Goal: Information Seeking & Learning: Understand process/instructions

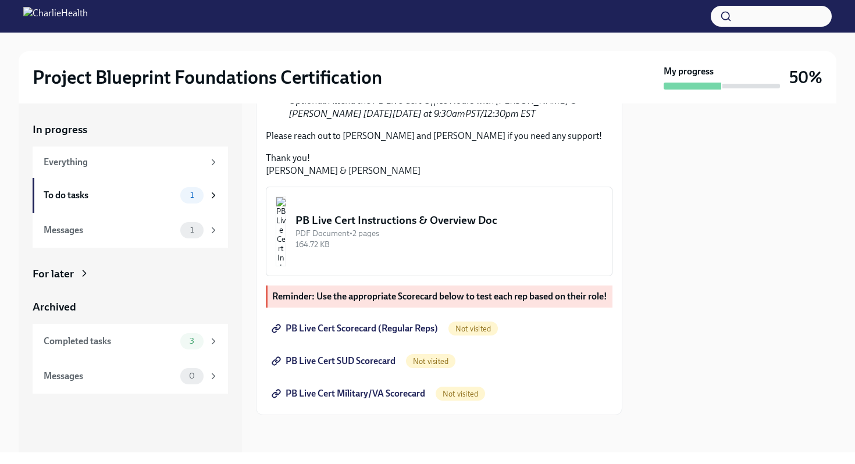
scroll to position [457, 0]
click at [379, 329] on span "PB Live Cert Scorecard (Regular Reps)" at bounding box center [356, 329] width 164 height 12
click at [379, 363] on span "PB Live Cert SUD Scorecard" at bounding box center [335, 361] width 122 height 12
click at [389, 393] on span "PB Live Cert Military/VA Scorecard" at bounding box center [349, 394] width 151 height 12
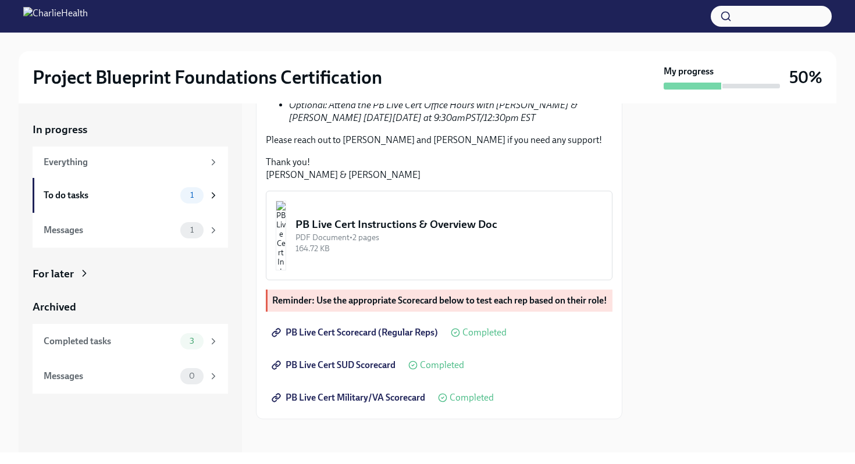
scroll to position [356, 0]
click at [361, 280] on button "PB Live Cert Instructions & Overview Doc PDF Document • 2 pages 164.72 KB" at bounding box center [439, 235] width 347 height 90
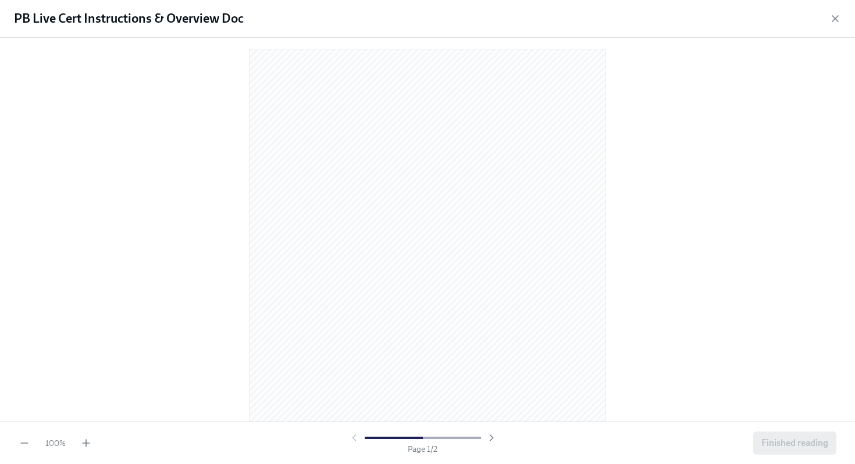
scroll to position [0, 0]
click at [835, 16] on icon "button" at bounding box center [835, 19] width 12 height 12
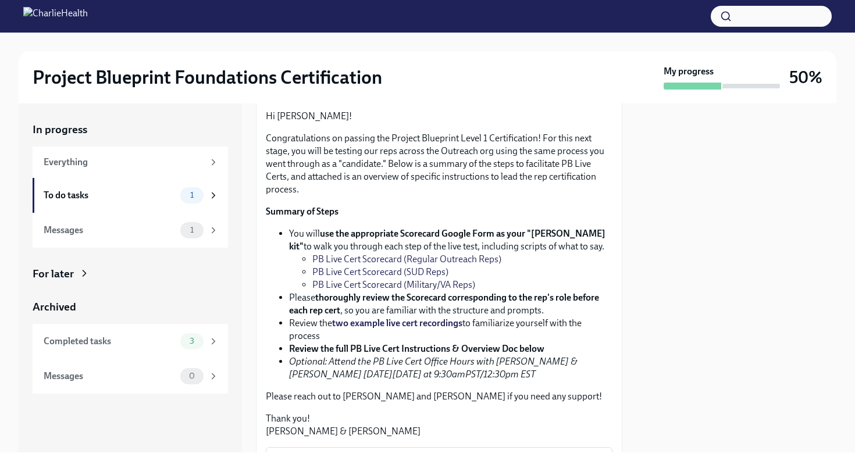
scroll to position [98, 0]
click at [408, 265] on link "PB Live Cert Scorecard (Regular Outreach Reps)" at bounding box center [406, 259] width 189 height 11
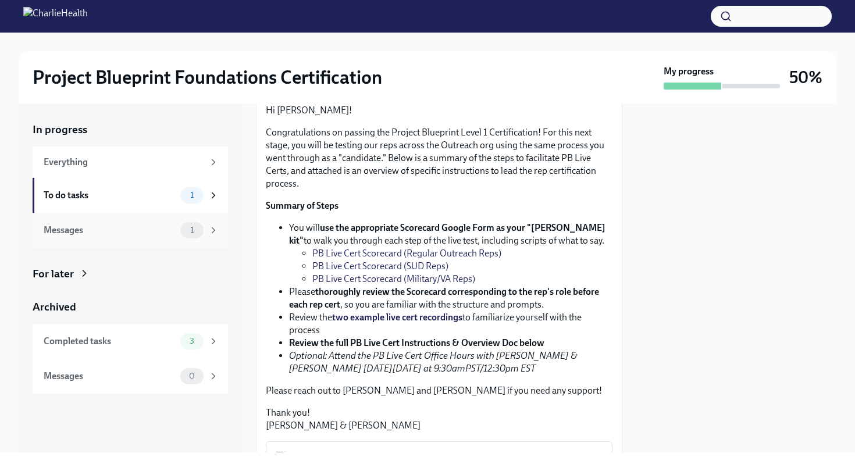
click at [151, 232] on div "Messages" at bounding box center [110, 230] width 132 height 13
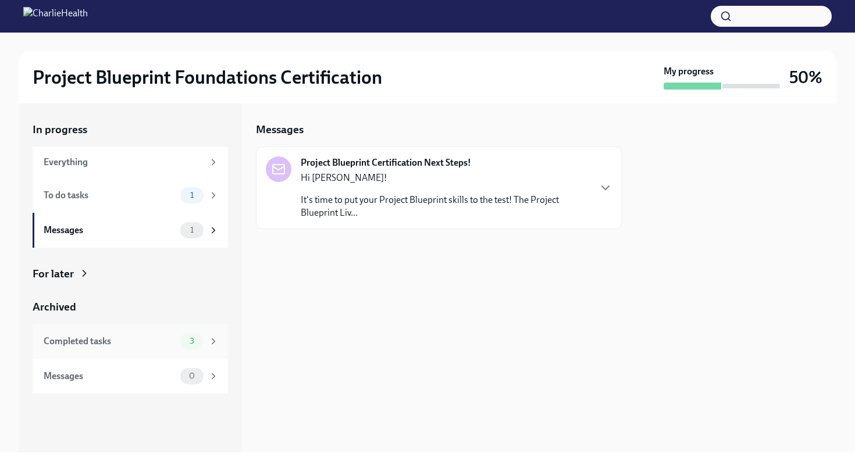
click at [141, 344] on div "Completed tasks" at bounding box center [110, 341] width 132 height 13
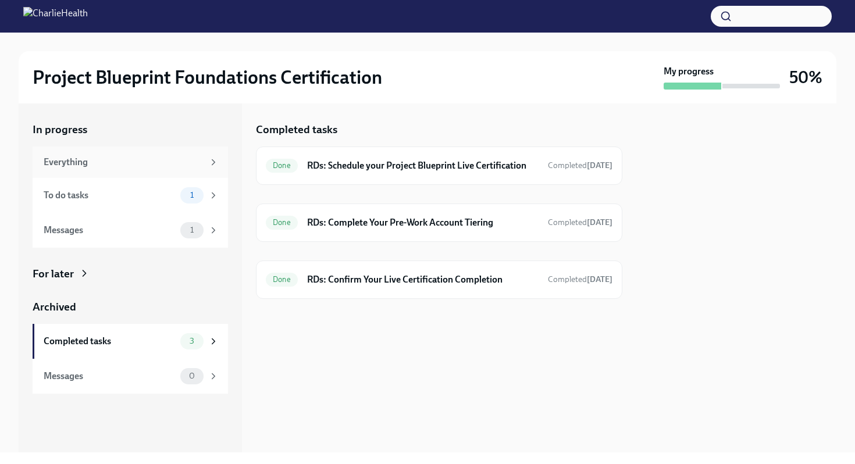
click at [177, 163] on div "Everything" at bounding box center [124, 162] width 160 height 13
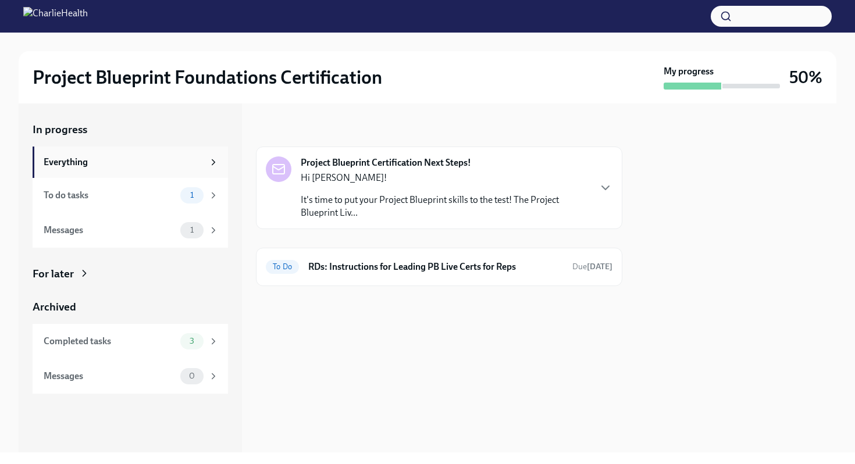
click at [186, 159] on div "Everything" at bounding box center [124, 162] width 160 height 13
click at [213, 161] on icon at bounding box center [213, 161] width 3 height 5
click at [208, 195] on icon at bounding box center [213, 195] width 10 height 10
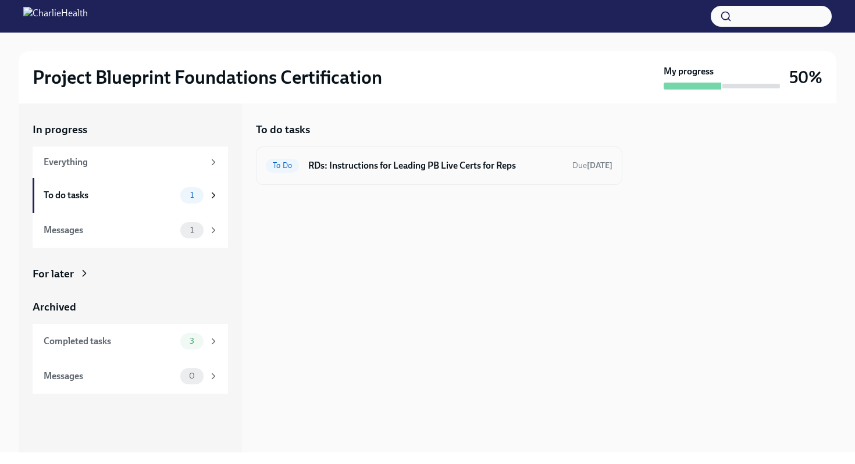
click at [347, 168] on h6 "RDs: Instructions for Leading PB Live Certs for Reps" at bounding box center [435, 165] width 255 height 13
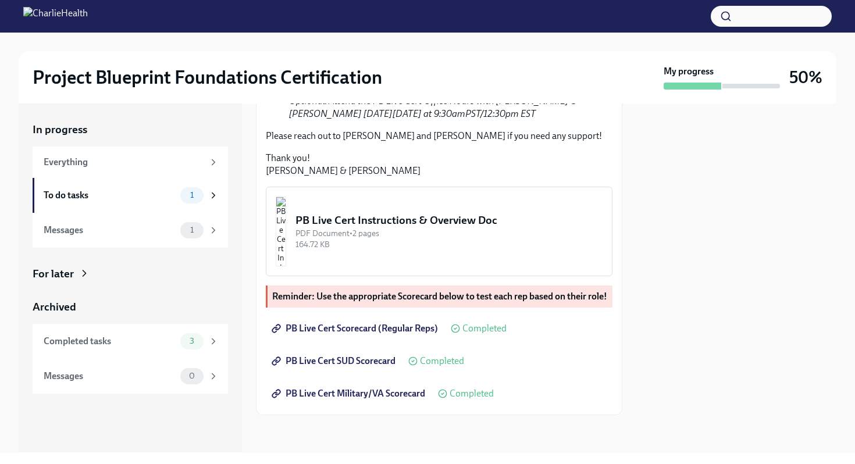
scroll to position [457, 0]
click at [370, 290] on p "Reminder: Use the appropriate Scorecard below to test each rep based on their r…" at bounding box center [440, 296] width 336 height 13
click at [393, 213] on div "PB Live Cert Instructions & Overview Doc" at bounding box center [448, 220] width 307 height 15
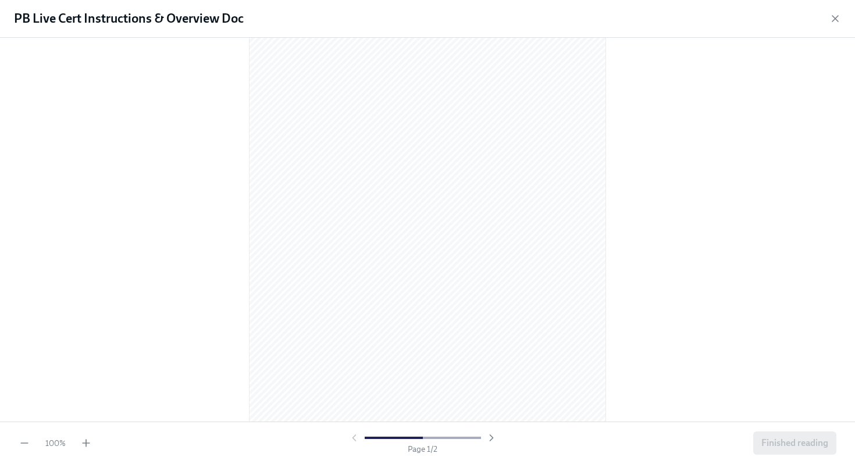
scroll to position [568, 0]
click at [787, 440] on span "Finished reading" at bounding box center [794, 443] width 67 height 12
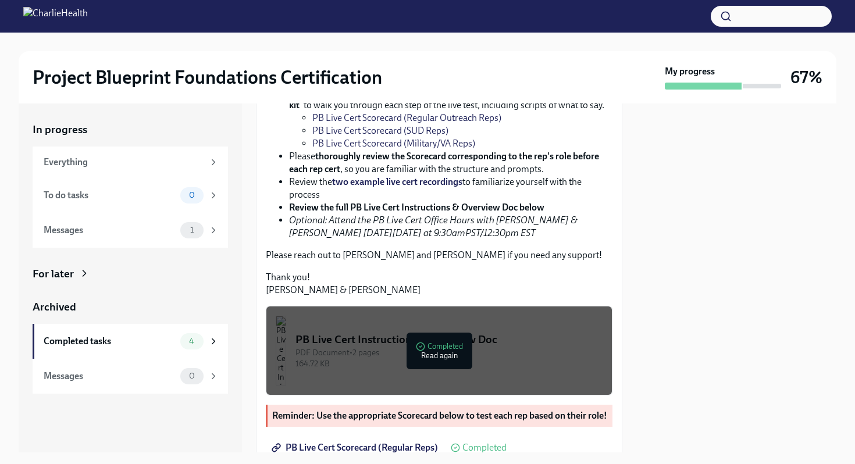
scroll to position [256, 0]
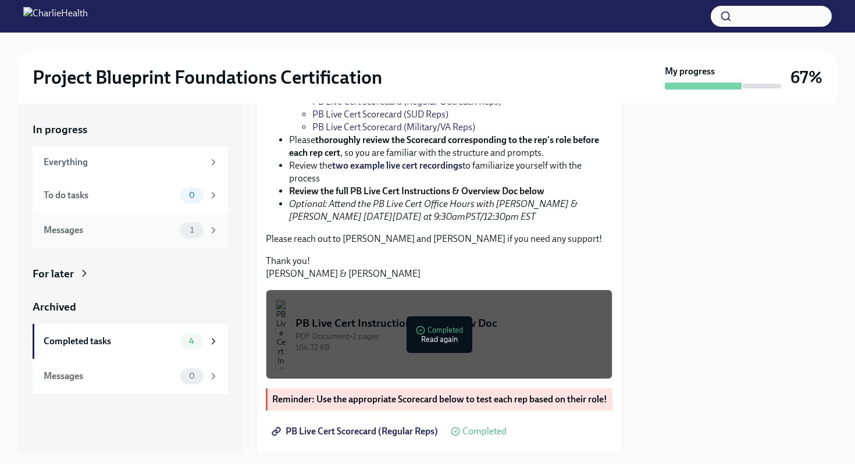
click at [209, 225] on icon at bounding box center [213, 230] width 10 height 10
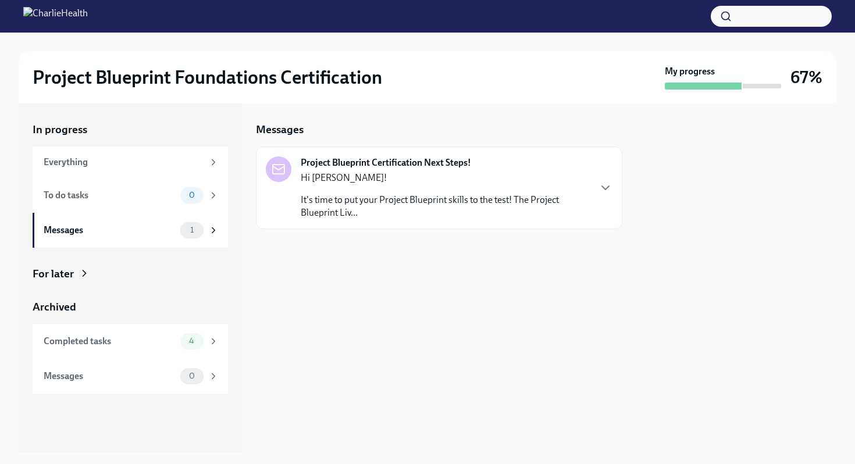
click at [345, 192] on div "Hi [PERSON_NAME]! It's time to put your Project Blueprint skills to the test! T…" at bounding box center [445, 196] width 288 height 48
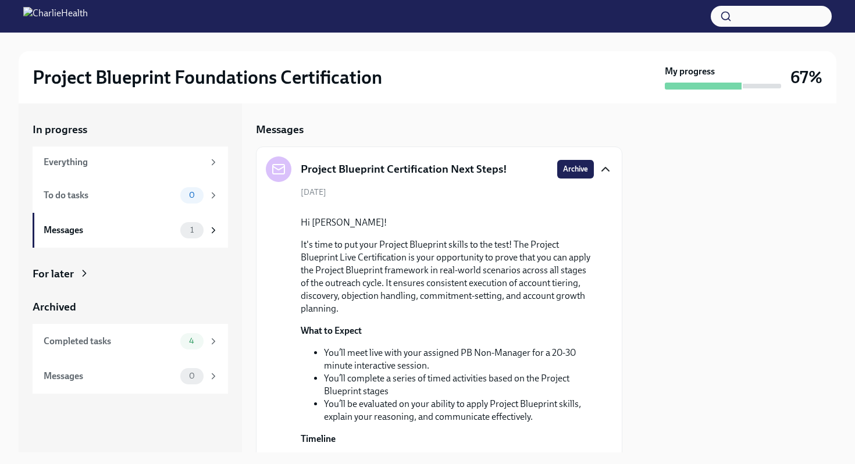
click at [605, 168] on icon "button" at bounding box center [605, 169] width 7 height 3
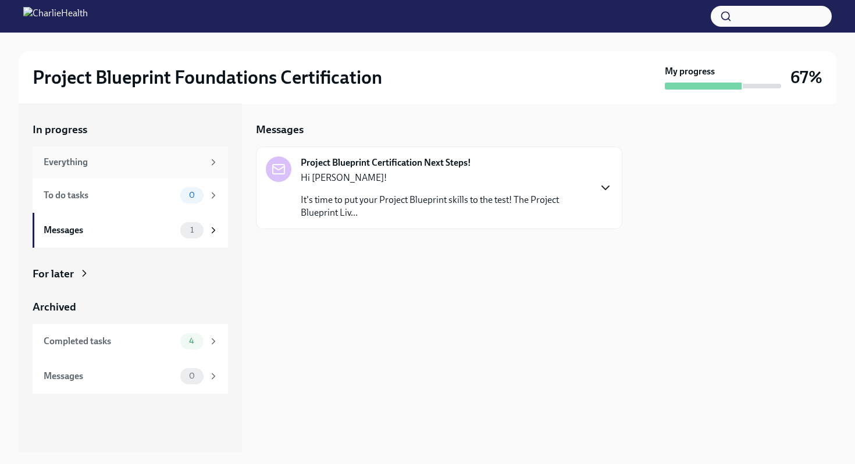
click at [162, 167] on div "Everything" at bounding box center [124, 162] width 160 height 13
click at [200, 194] on span "0" at bounding box center [192, 195] width 20 height 9
